Goal: Task Accomplishment & Management: Manage account settings

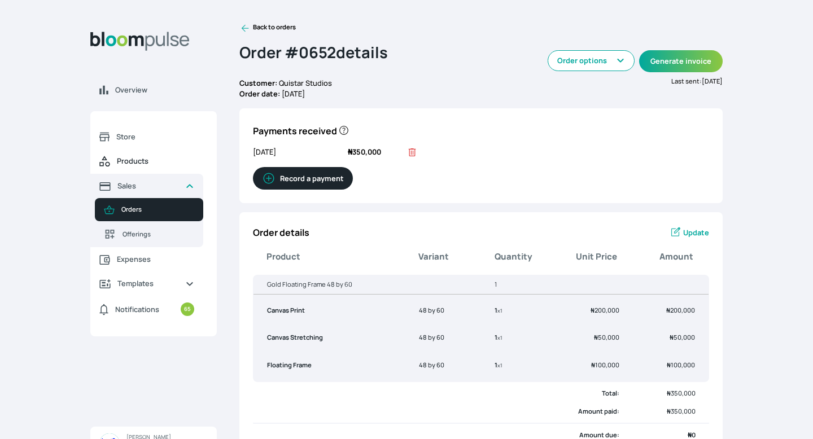
click at [133, 162] on span "Products" at bounding box center [155, 161] width 77 height 11
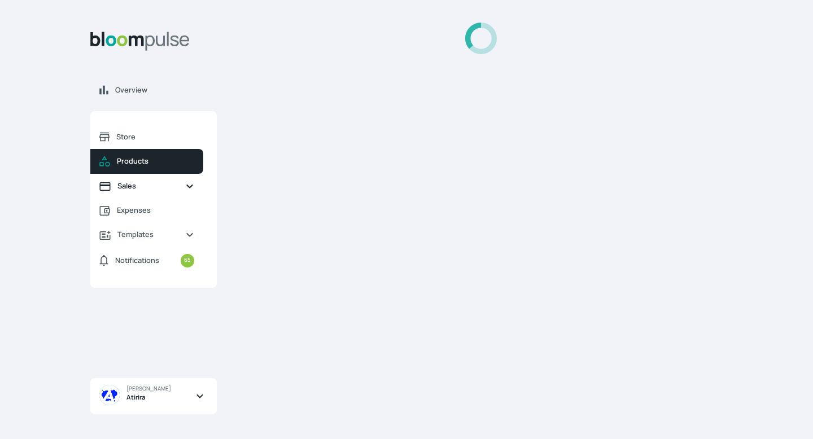
click at [131, 197] on link "Sales" at bounding box center [146, 186] width 113 height 24
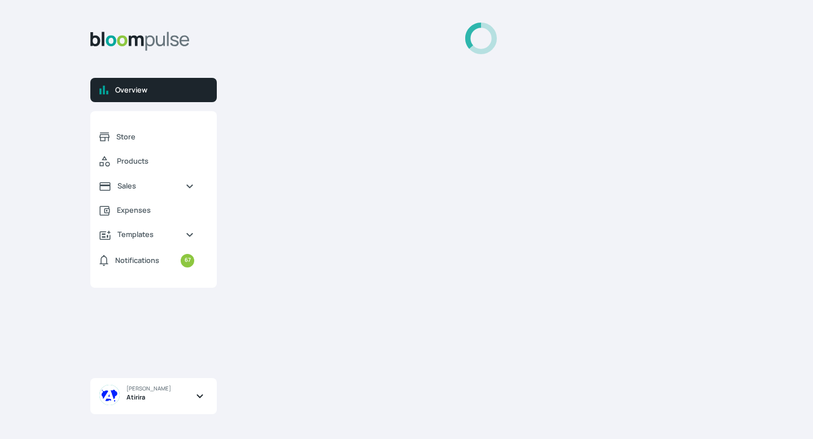
select select "2025"
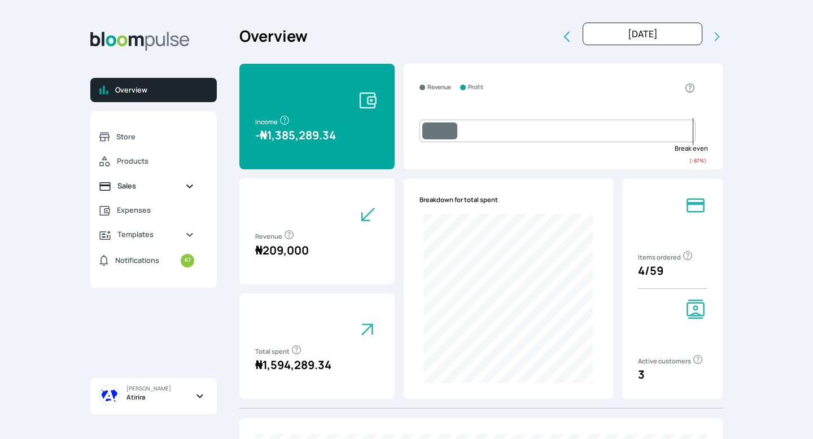
click at [111, 185] on link "Sales" at bounding box center [146, 186] width 113 height 24
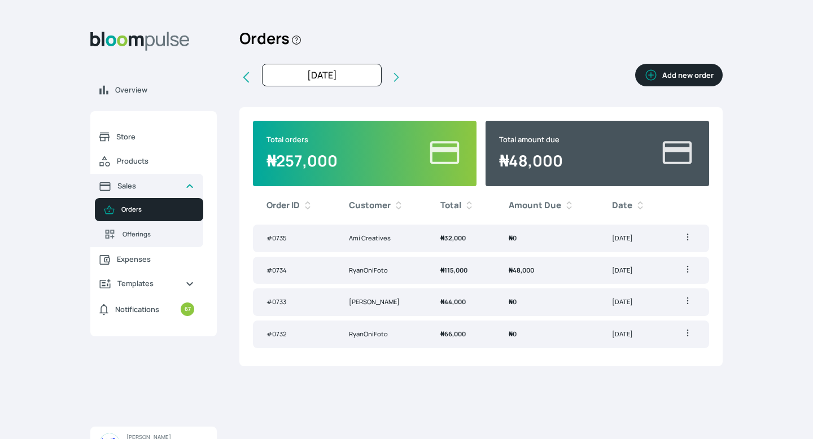
click at [591, 276] on td "₦ 48,000" at bounding box center [546, 271] width 103 height 28
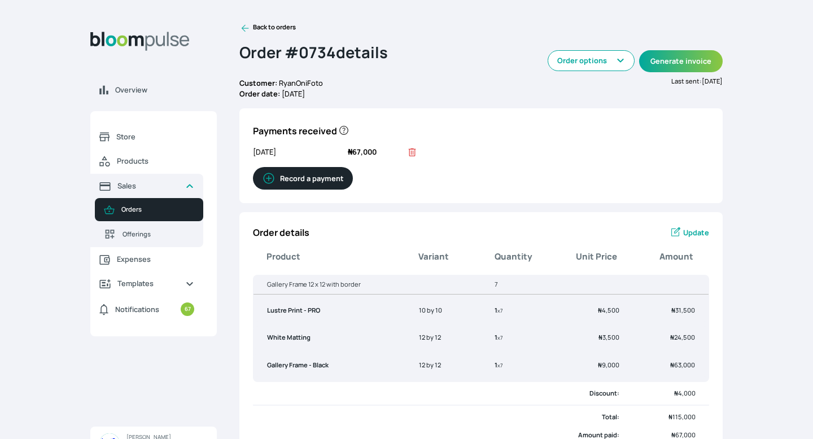
click at [309, 171] on button "Record a payment" at bounding box center [303, 178] width 100 height 23
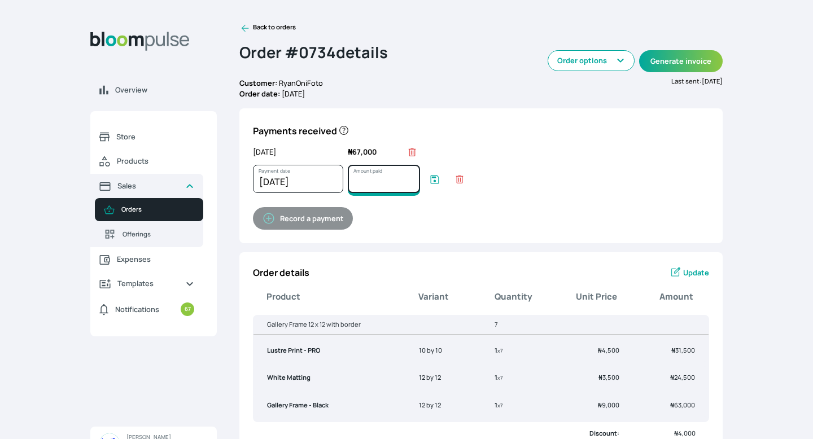
click at [379, 173] on input "Amount paid" at bounding box center [384, 179] width 72 height 28
type input "48000"
click at [430, 179] on icon "submit" at bounding box center [434, 179] width 11 height 11
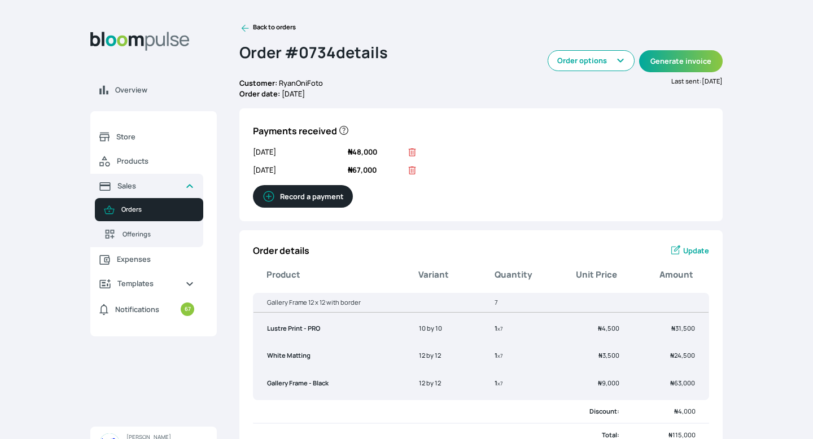
click at [246, 27] on icon at bounding box center [244, 28] width 11 height 11
